Goal: Navigation & Orientation: Find specific page/section

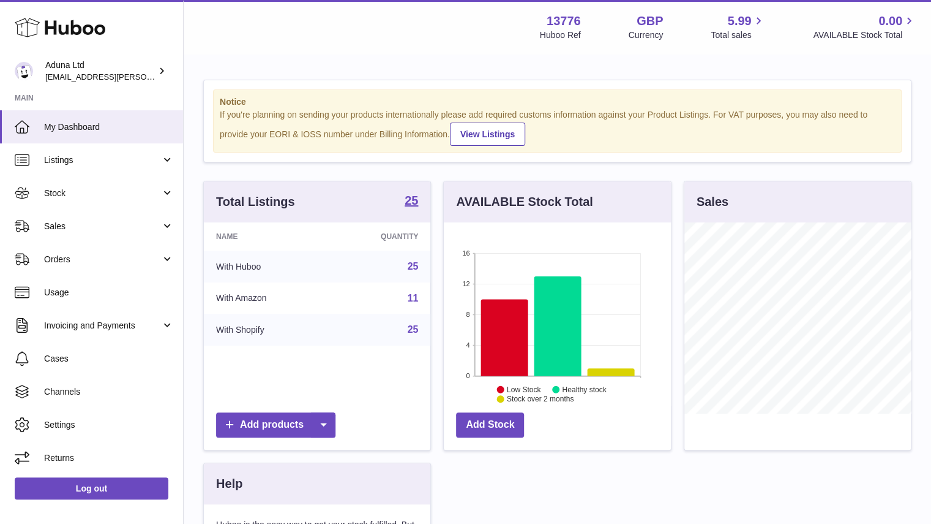
scroll to position [191, 227]
click at [164, 195] on link "Stock" at bounding box center [91, 192] width 183 height 33
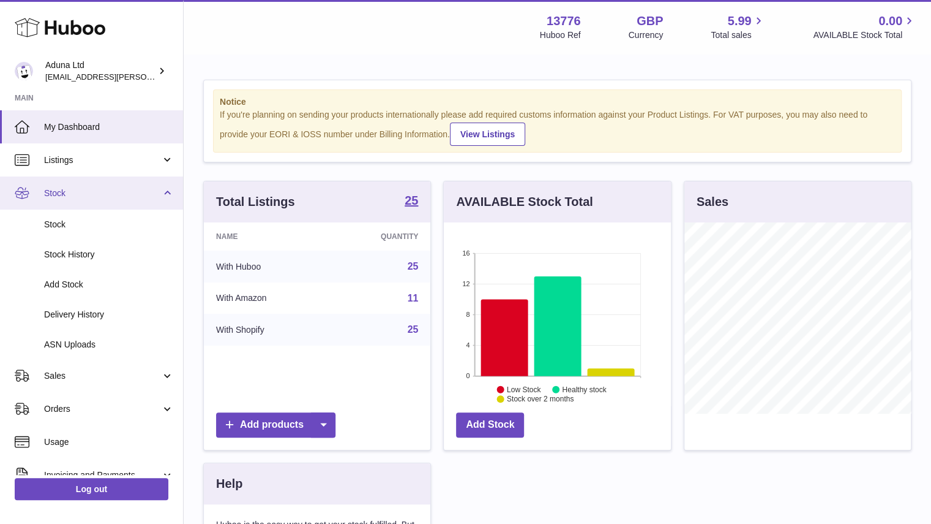
click at [164, 195] on link "Stock" at bounding box center [91, 192] width 183 height 33
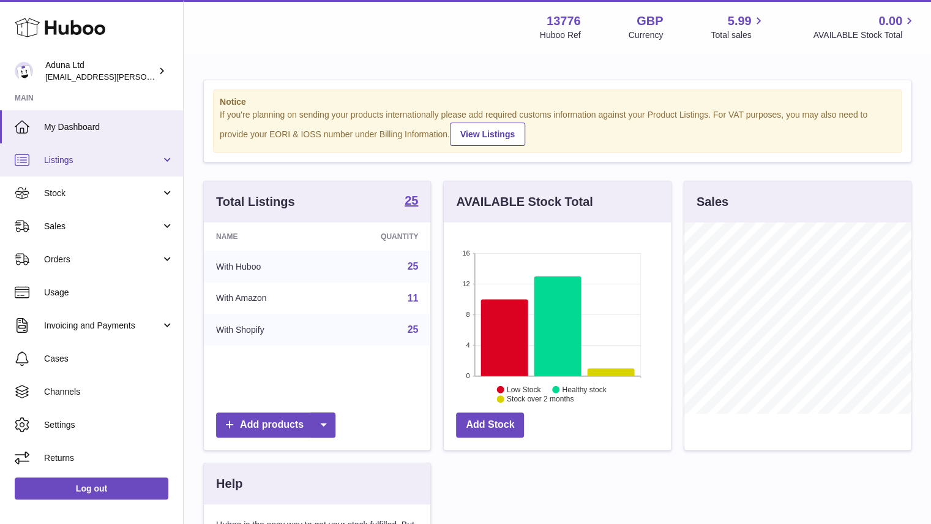
click at [168, 165] on link "Listings" at bounding box center [91, 159] width 183 height 33
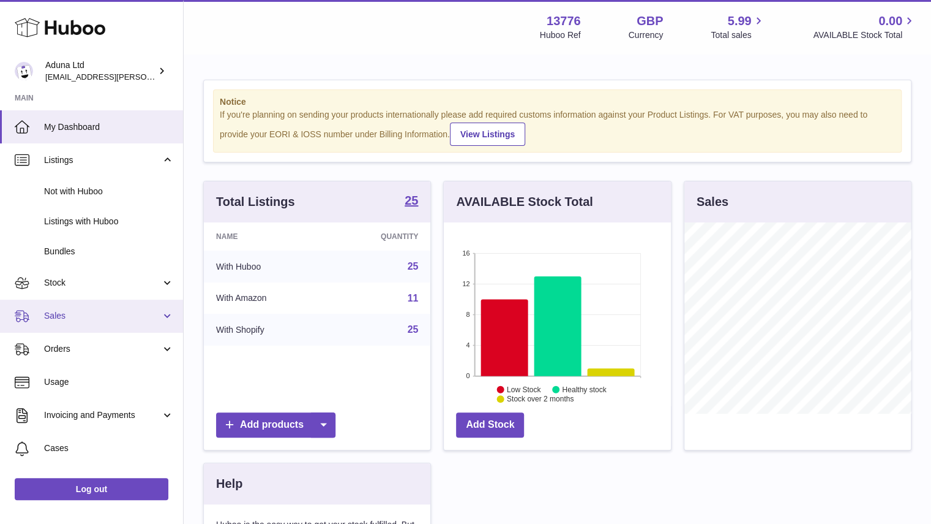
click at [118, 317] on span "Sales" at bounding box center [102, 316] width 117 height 12
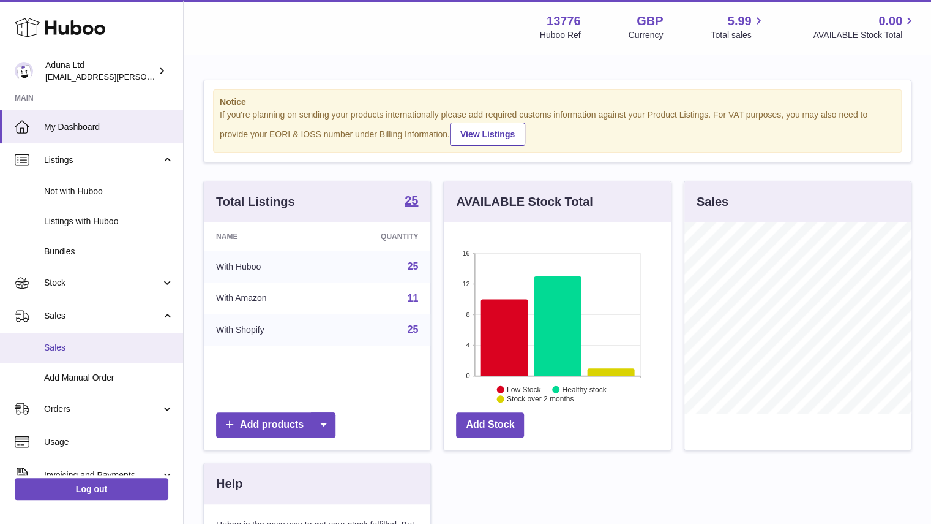
click at [143, 337] on link "Sales" at bounding box center [91, 348] width 183 height 30
